Goal: Task Accomplishment & Management: Manage account settings

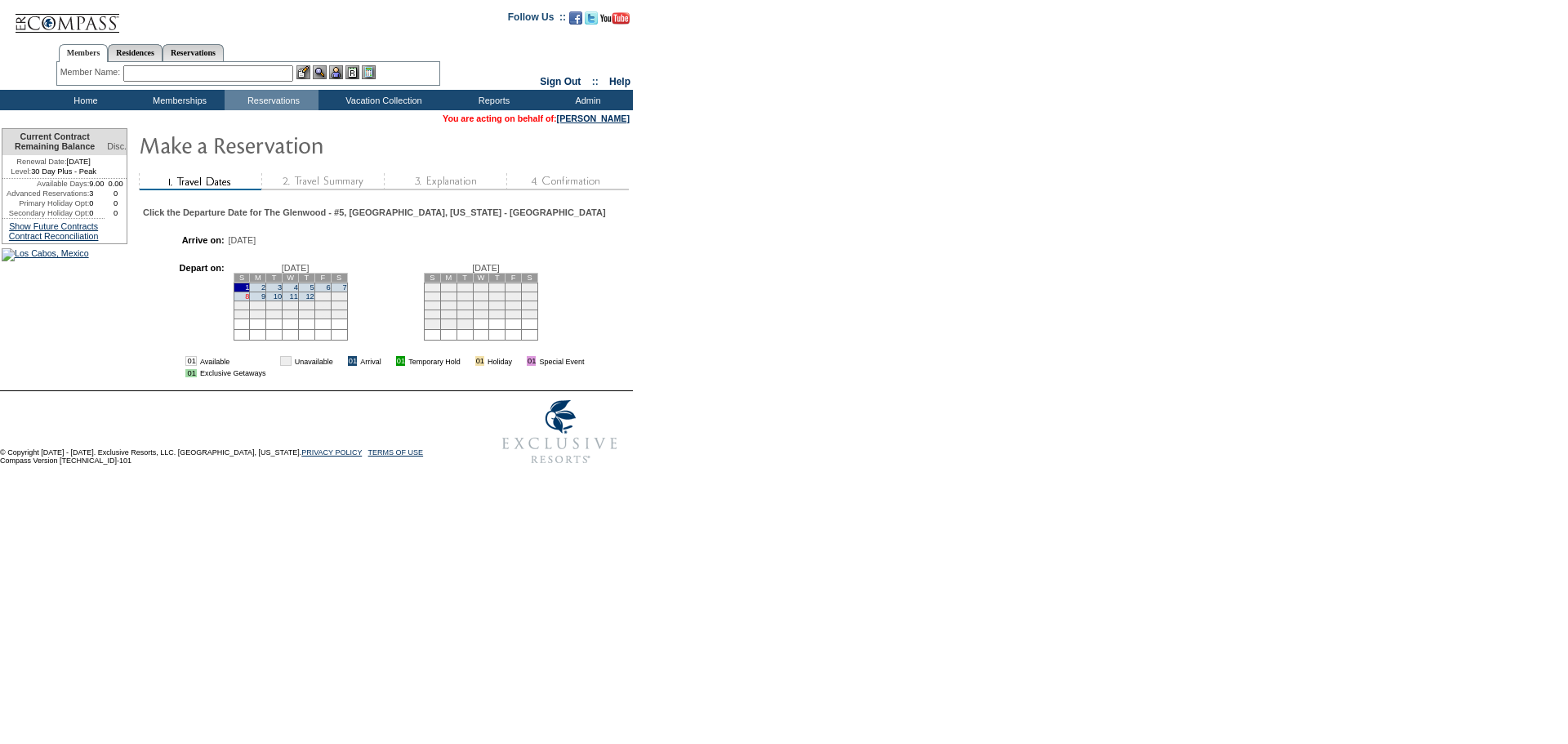
click at [249, 300] on link "8" at bounding box center [246, 296] width 4 height 8
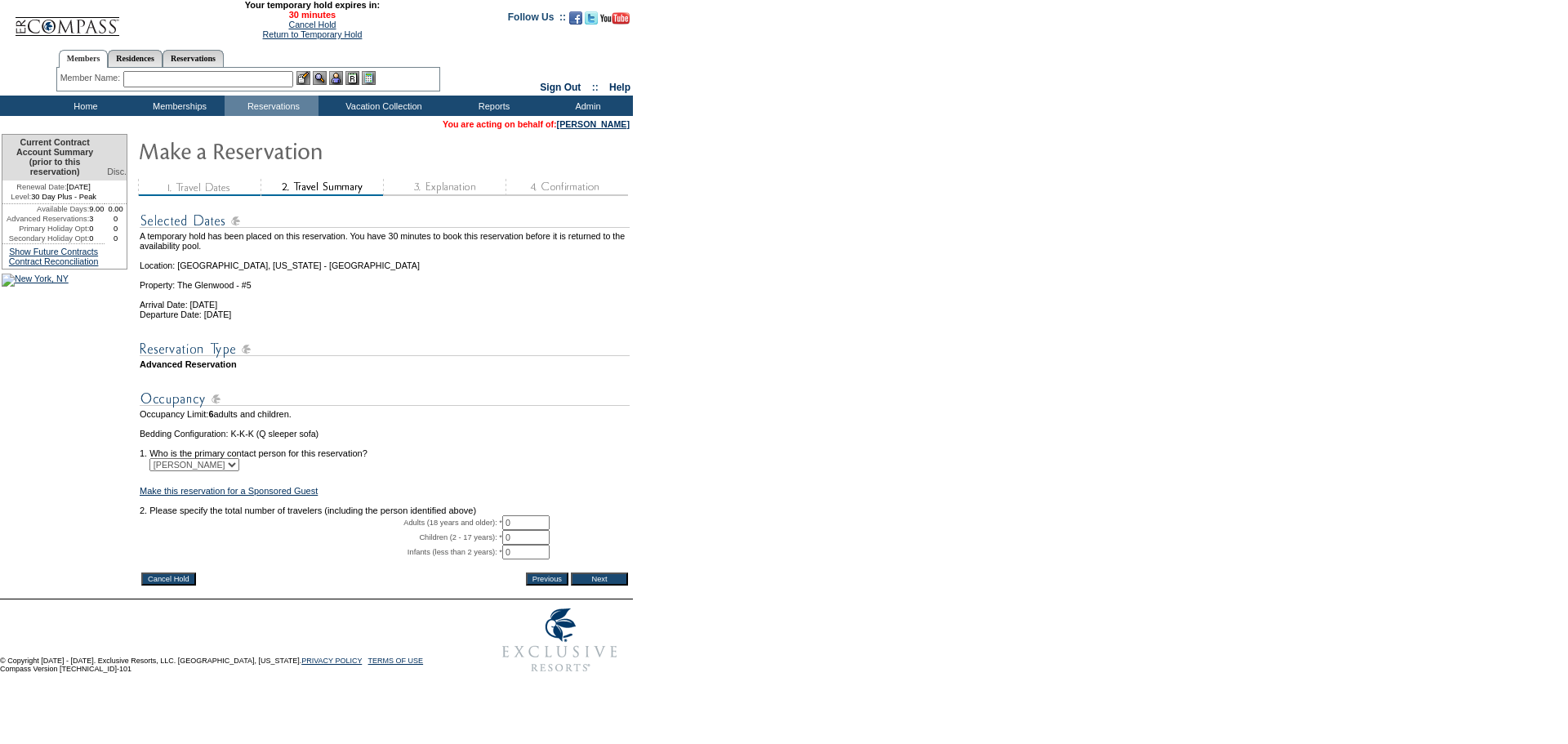
drag, startPoint x: 525, startPoint y: 550, endPoint x: 485, endPoint y: 550, distance: 40.0
click at [485, 530] on tr "Adults (18 years and older): * 0 * *" at bounding box center [384, 523] width 490 height 15
type input "2"
click at [594, 586] on input "Next" at bounding box center [600, 579] width 57 height 13
